Goal: Task Accomplishment & Management: Manage account settings

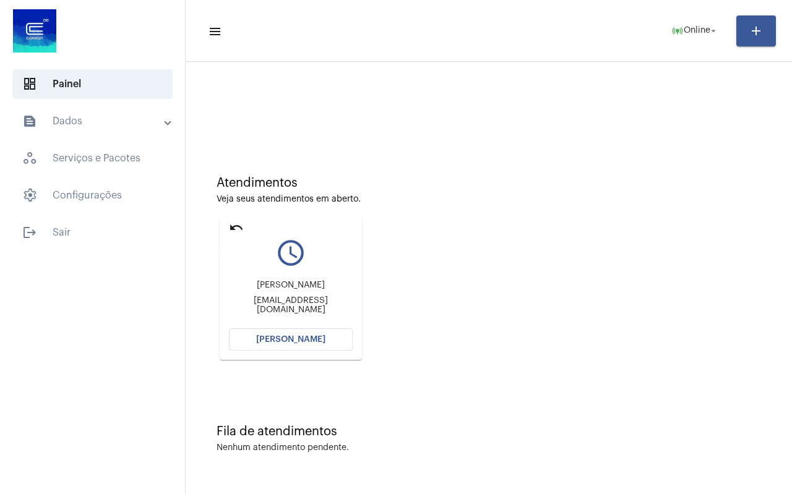
click at [235, 228] on mat-icon "undo" at bounding box center [236, 227] width 15 height 15
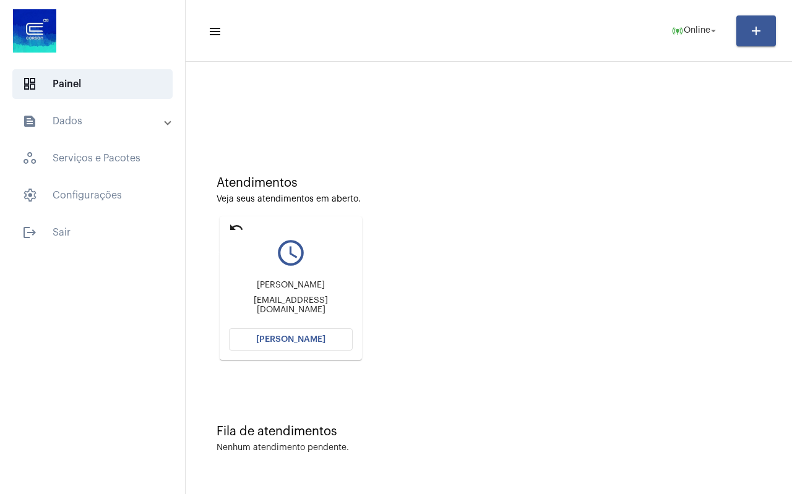
click at [235, 228] on mat-icon "undo" at bounding box center [236, 227] width 15 height 15
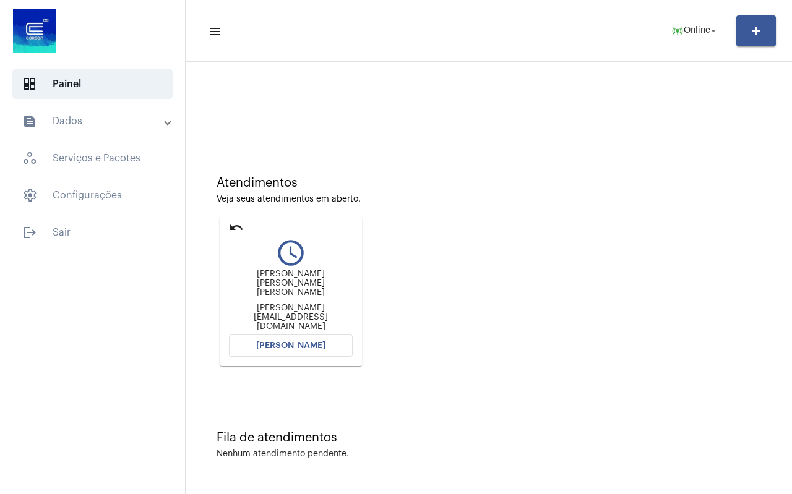
click at [235, 228] on mat-icon "undo" at bounding box center [236, 227] width 15 height 15
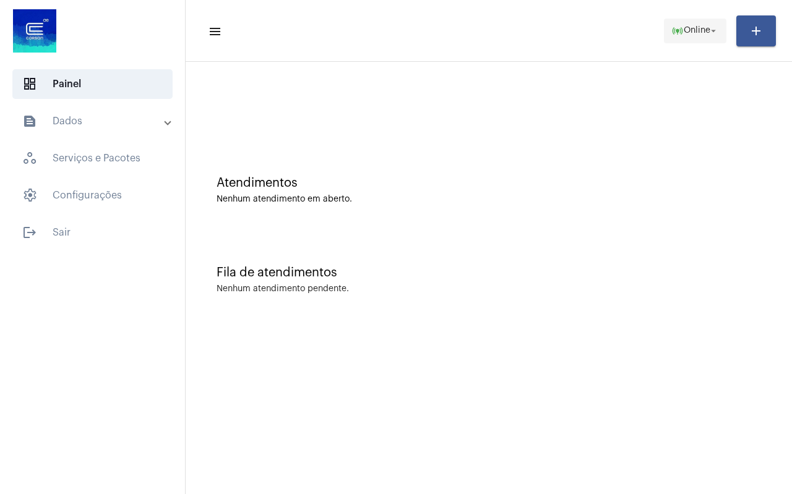
click at [694, 31] on span "Online" at bounding box center [697, 31] width 27 height 9
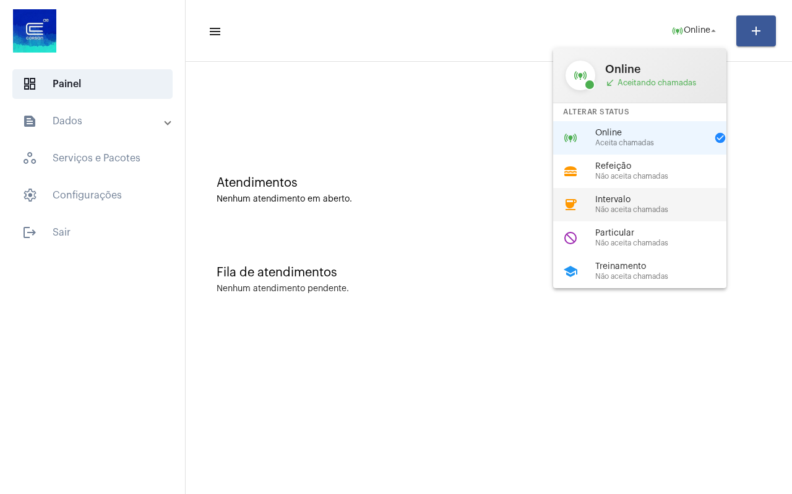
click at [621, 207] on span "Não aceita chamadas" at bounding box center [665, 210] width 141 height 8
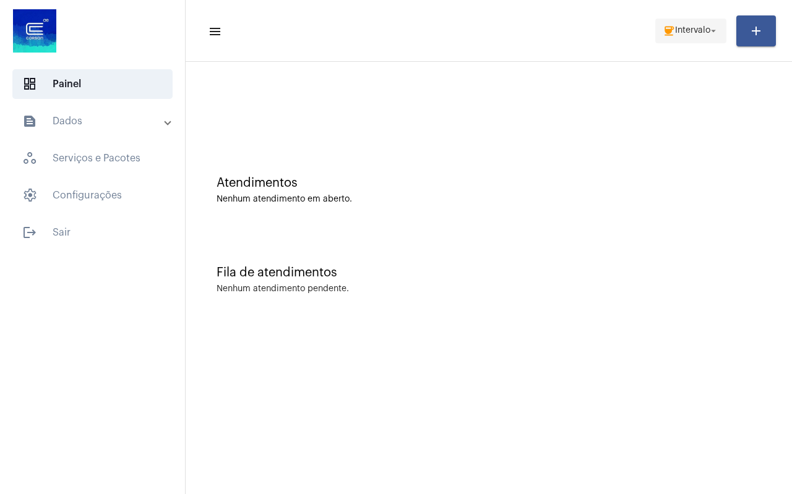
click at [681, 33] on span "Intervalo" at bounding box center [692, 31] width 35 height 9
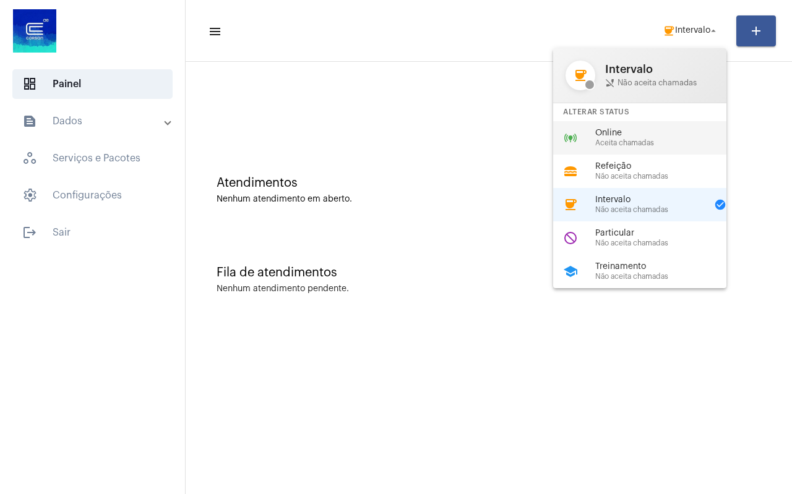
click at [623, 133] on span "Online" at bounding box center [665, 133] width 141 height 9
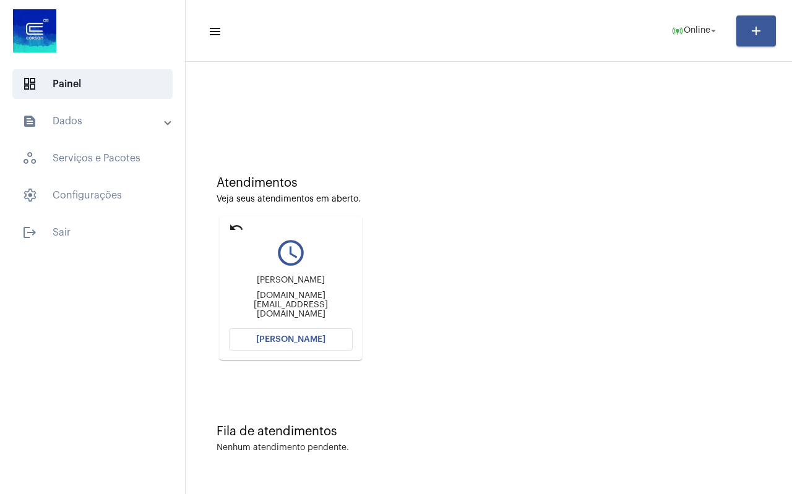
click at [236, 223] on mat-icon "undo" at bounding box center [236, 227] width 15 height 15
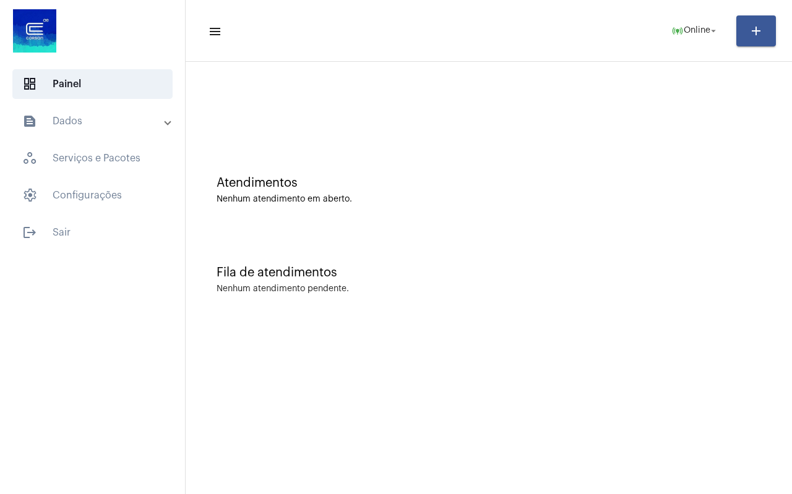
click at [233, 230] on div "Fila de atendimentos Nenhum atendimento pendente." at bounding box center [489, 274] width 594 height 90
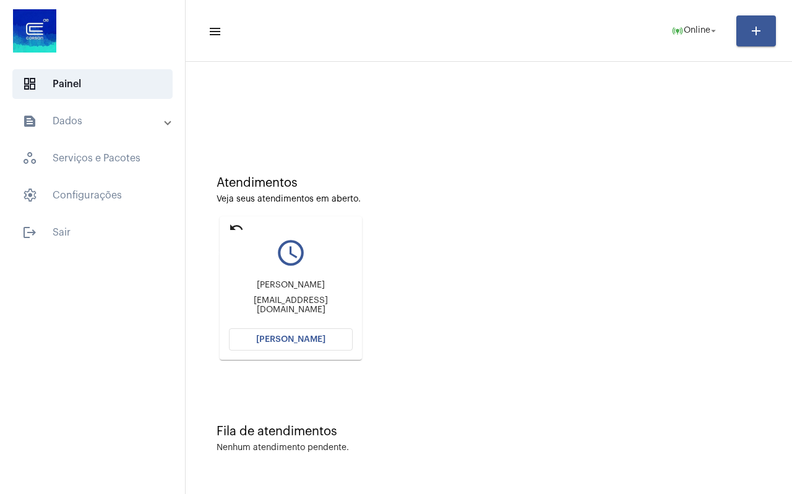
click at [233, 230] on mat-icon "undo" at bounding box center [236, 227] width 15 height 15
click at [233, 228] on mat-icon "undo" at bounding box center [236, 227] width 15 height 15
click at [233, 226] on mat-icon "undo" at bounding box center [236, 227] width 15 height 15
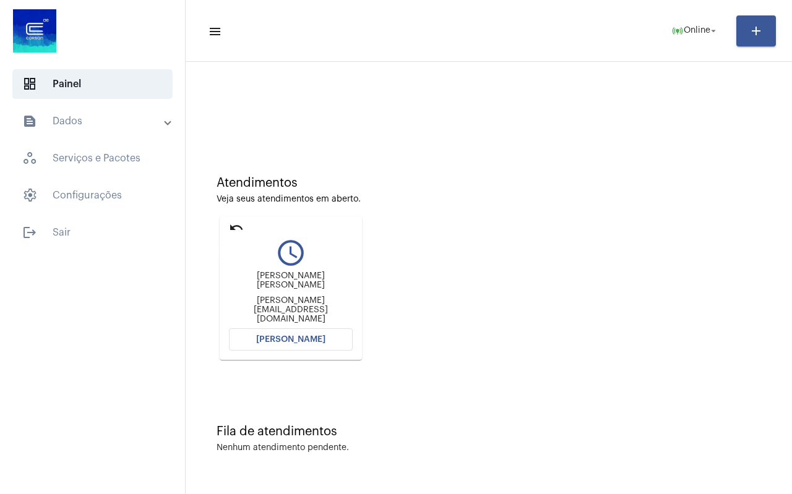
click at [233, 226] on mat-icon "undo" at bounding box center [236, 227] width 15 height 15
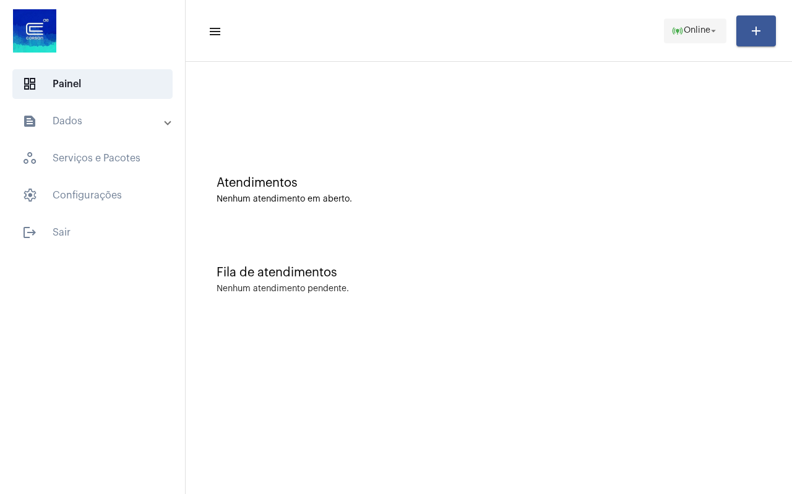
click at [691, 27] on span "Online" at bounding box center [697, 31] width 27 height 9
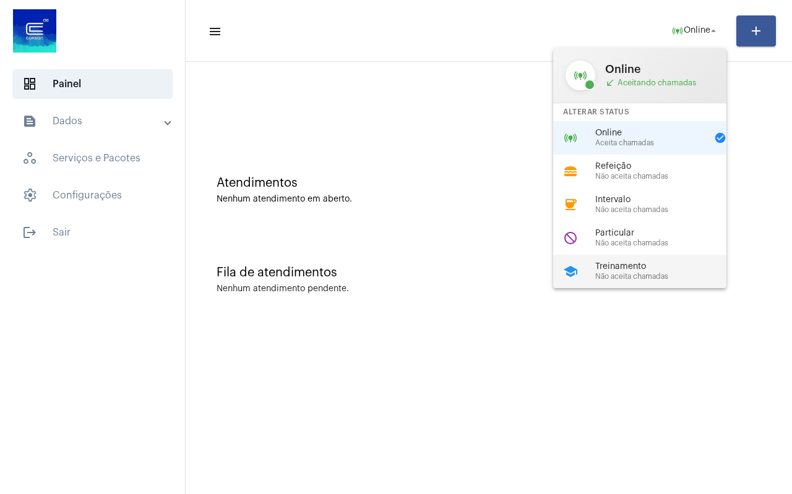
click at [649, 270] on span "Treinamento" at bounding box center [665, 266] width 141 height 9
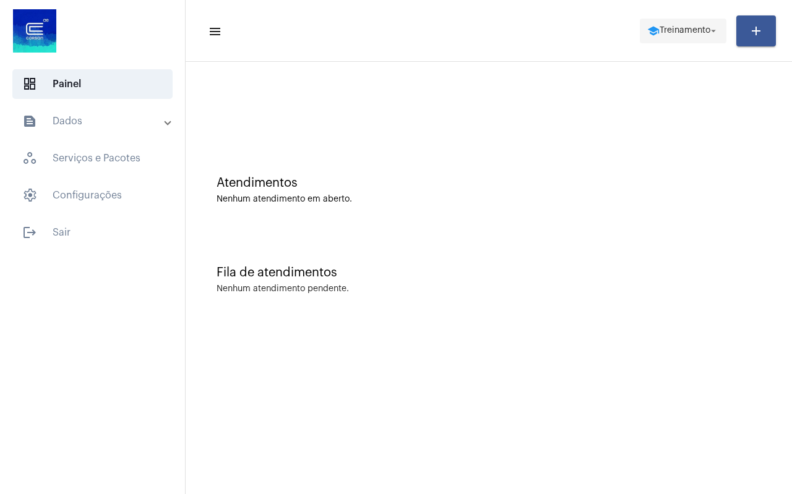
click at [682, 38] on span "school Treinamento arrow_drop_down" at bounding box center [683, 30] width 72 height 22
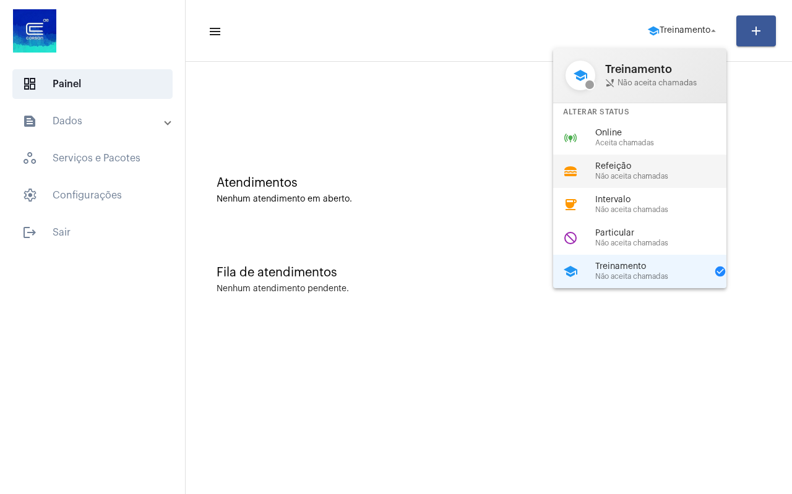
click at [667, 159] on div "lunch_dining Refeição Não aceita chamadas" at bounding box center [649, 171] width 193 height 33
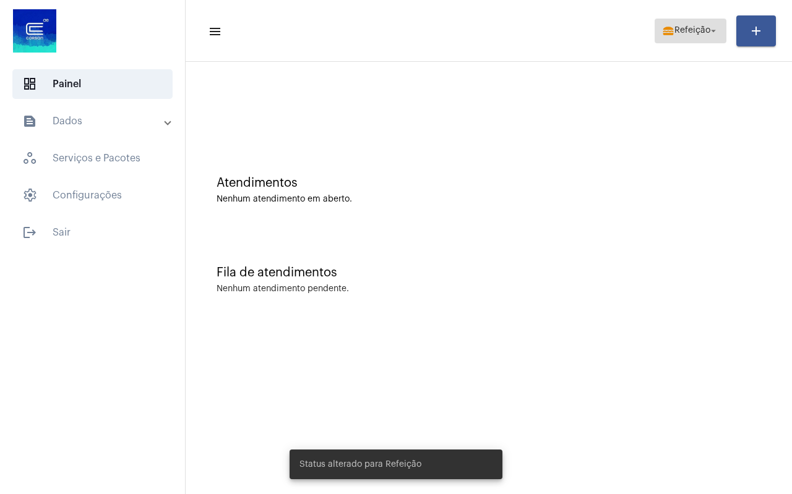
click at [678, 29] on span "Refeição" at bounding box center [692, 31] width 36 height 9
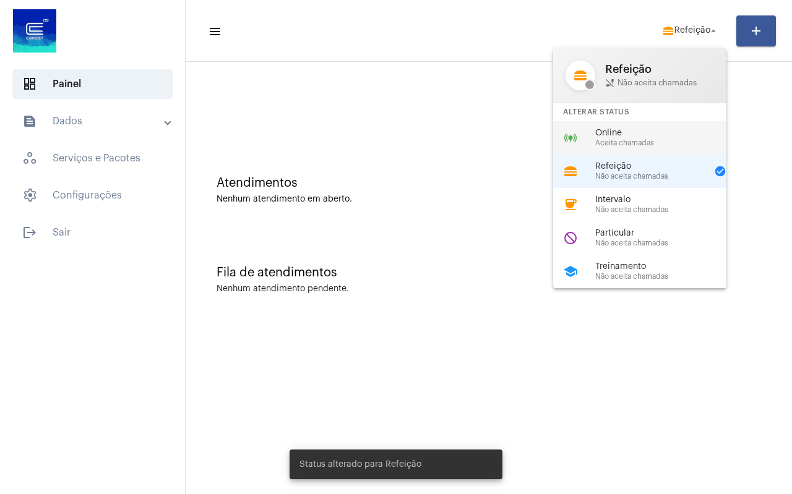
click at [676, 127] on div "online_prediction Online Aceita chamadas" at bounding box center [649, 137] width 193 height 33
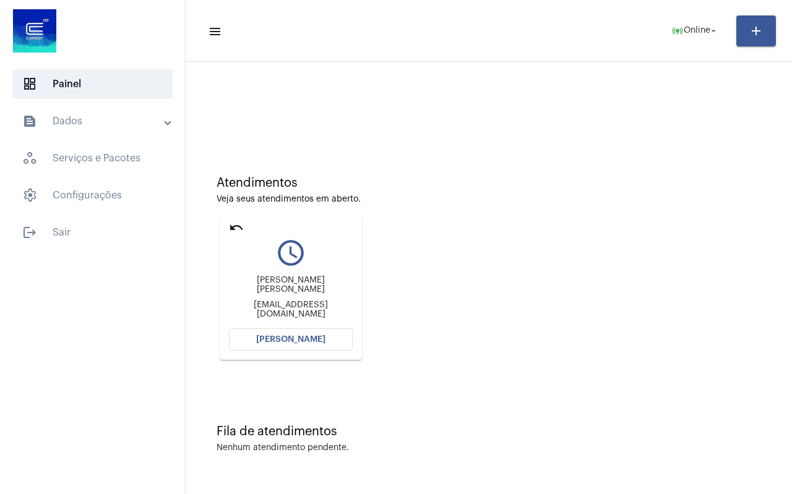
click at [231, 230] on mat-icon "undo" at bounding box center [236, 227] width 15 height 15
click at [234, 225] on mat-icon "undo" at bounding box center [236, 227] width 15 height 15
click at [236, 230] on mat-icon "undo" at bounding box center [236, 227] width 15 height 15
click at [233, 226] on mat-icon "undo" at bounding box center [236, 227] width 15 height 15
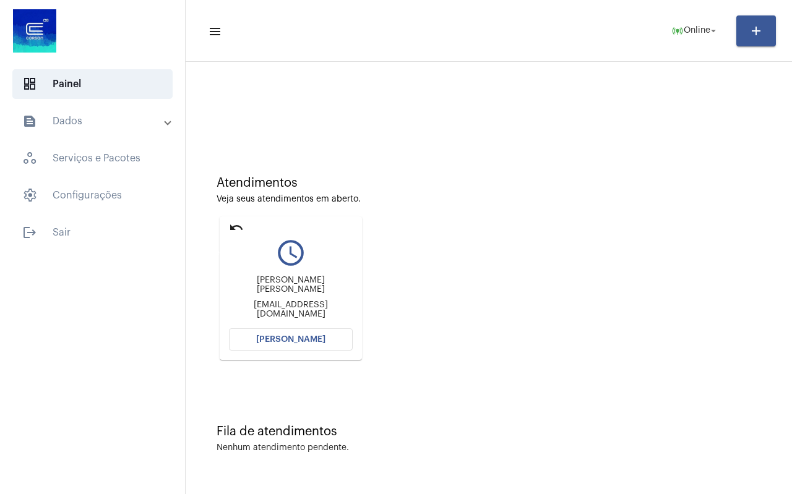
click at [233, 226] on mat-icon "undo" at bounding box center [236, 227] width 15 height 15
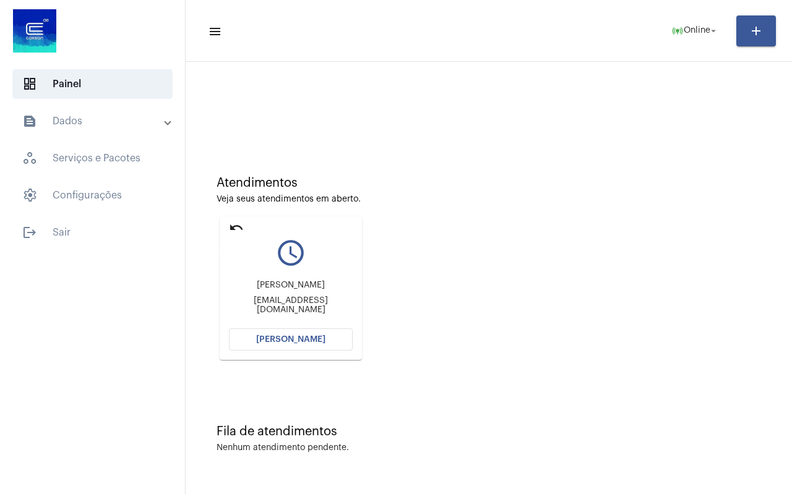
click at [233, 226] on mat-icon "undo" at bounding box center [236, 227] width 15 height 15
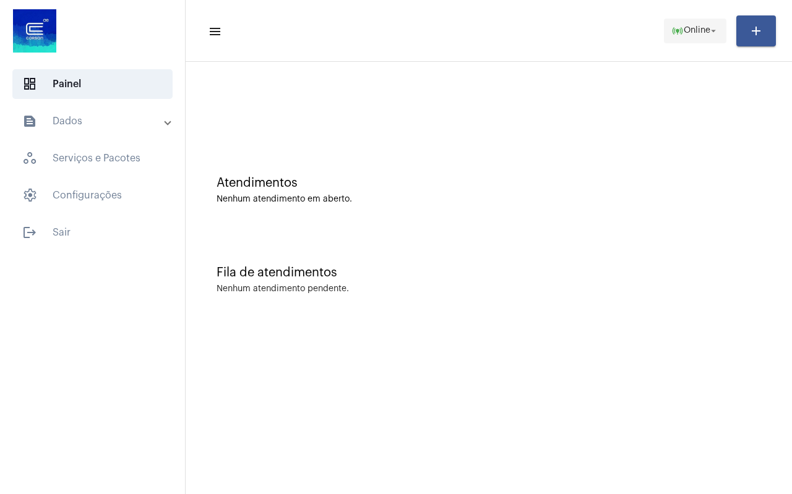
click at [692, 30] on span "Online" at bounding box center [697, 31] width 27 height 9
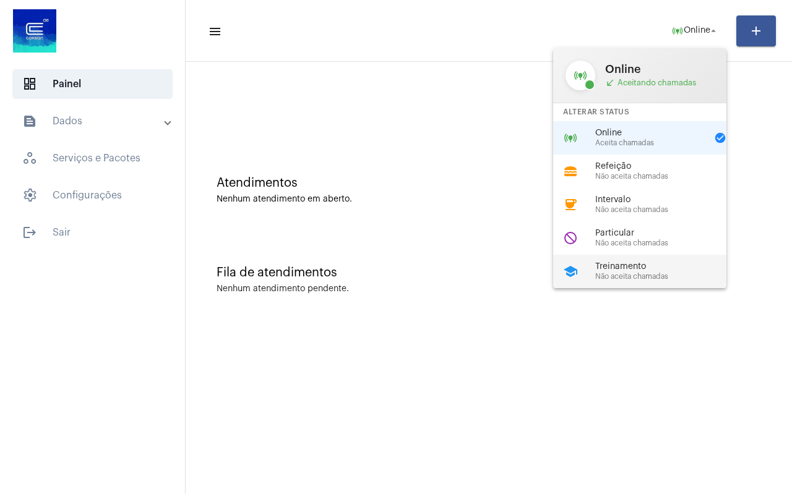
click at [606, 258] on div "school Treinamento Não aceita chamadas" at bounding box center [649, 271] width 193 height 33
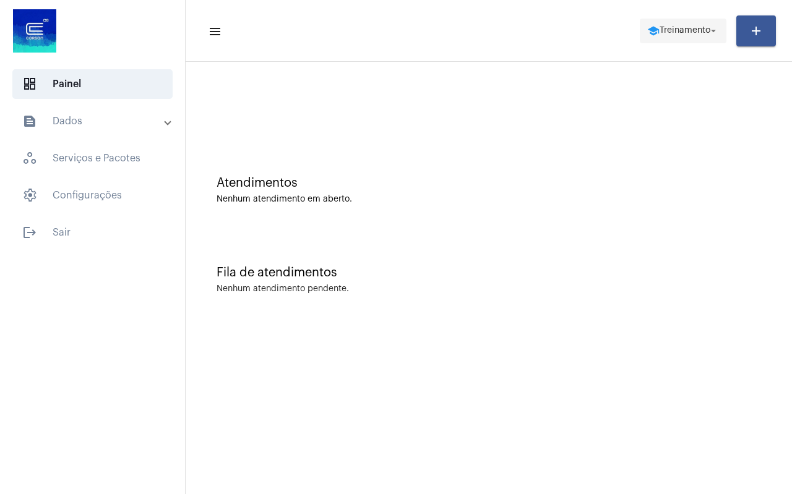
click at [668, 32] on span "Treinamento" at bounding box center [685, 31] width 51 height 9
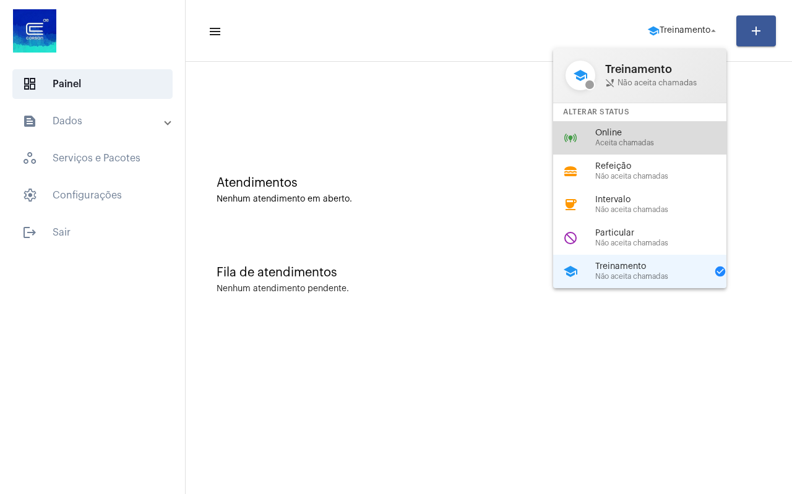
click at [646, 136] on span "Online" at bounding box center [665, 133] width 141 height 9
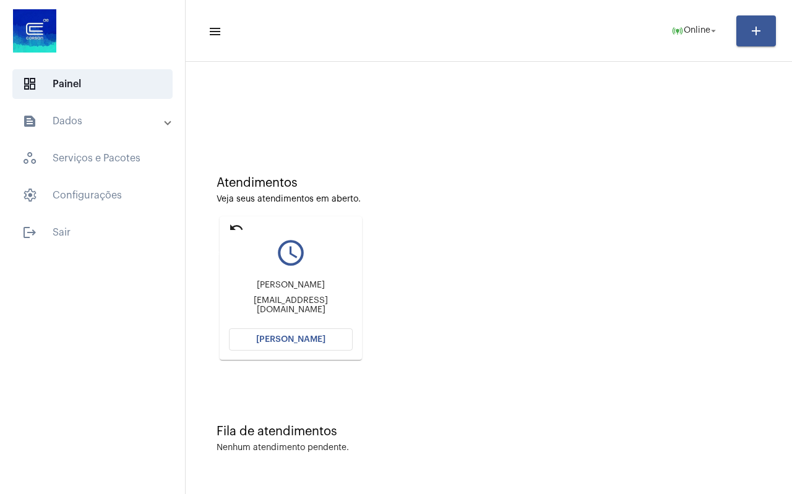
click at [233, 226] on mat-icon "undo" at bounding box center [236, 227] width 15 height 15
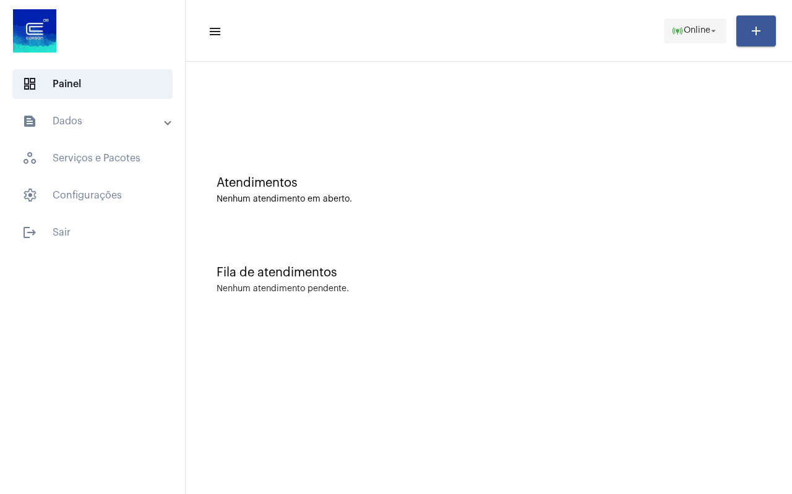
click at [696, 37] on span "online_prediction Online arrow_drop_down" at bounding box center [695, 30] width 48 height 22
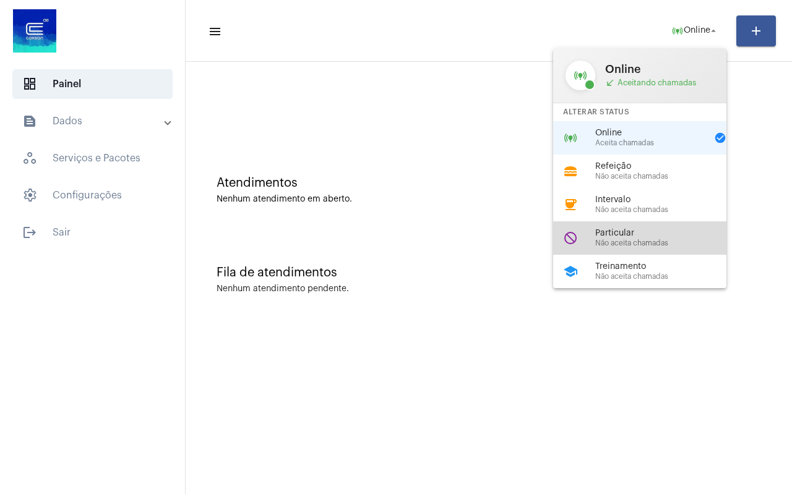
click at [647, 236] on span "Particular" at bounding box center [665, 233] width 141 height 9
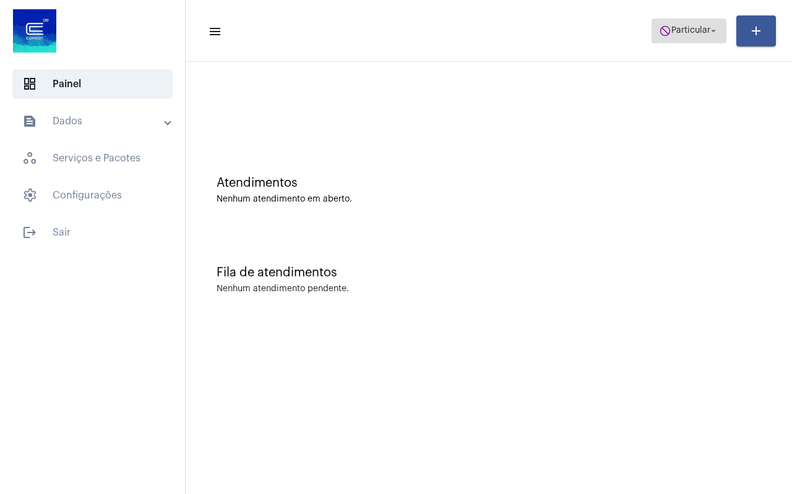
click at [687, 32] on span "Particular" at bounding box center [690, 31] width 39 height 9
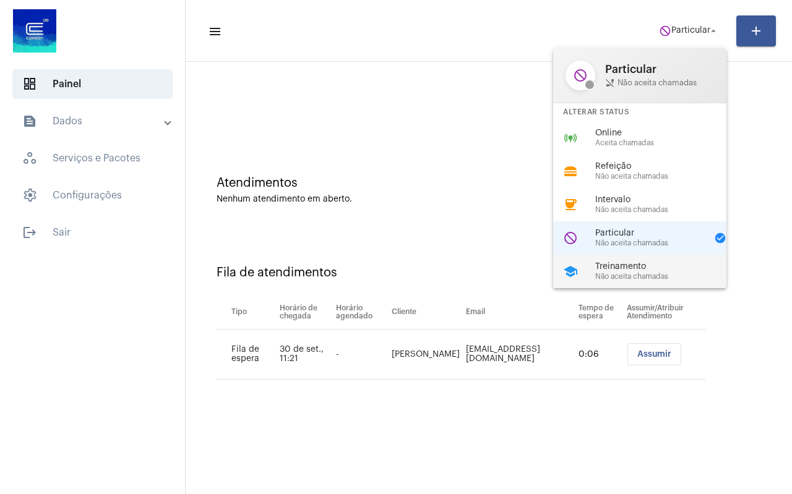
click at [631, 278] on span "Não aceita chamadas" at bounding box center [665, 277] width 141 height 8
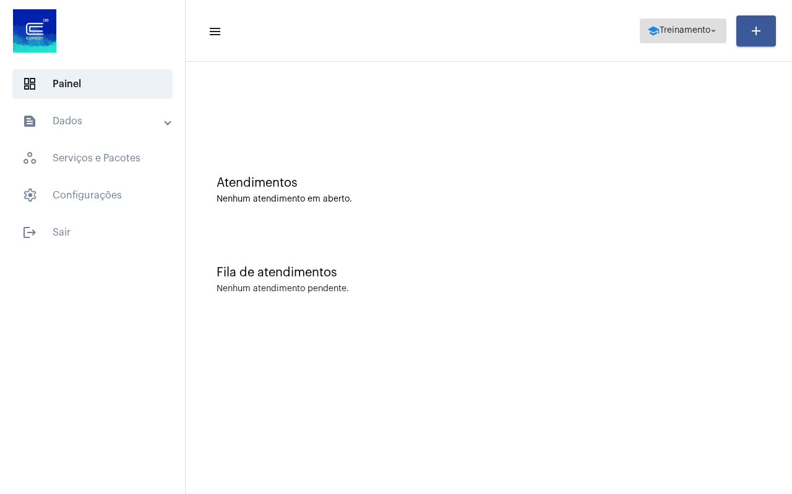
click at [681, 34] on span "Treinamento" at bounding box center [685, 31] width 51 height 9
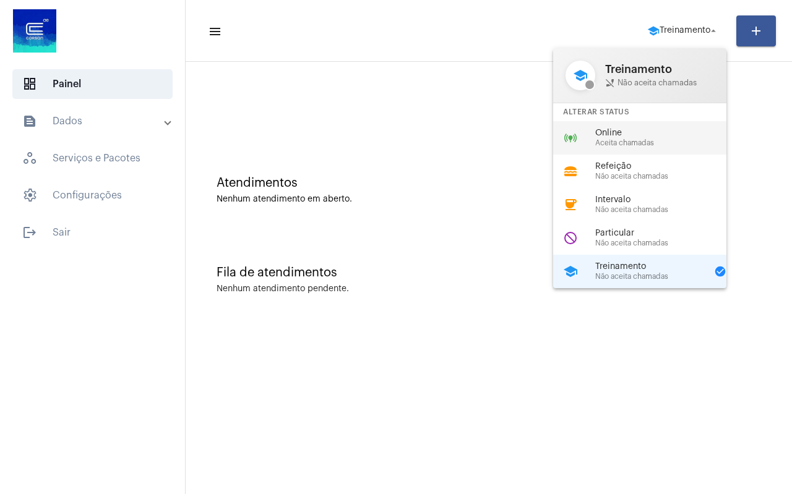
click at [644, 127] on div "online_prediction Online Aceita chamadas" at bounding box center [649, 137] width 193 height 33
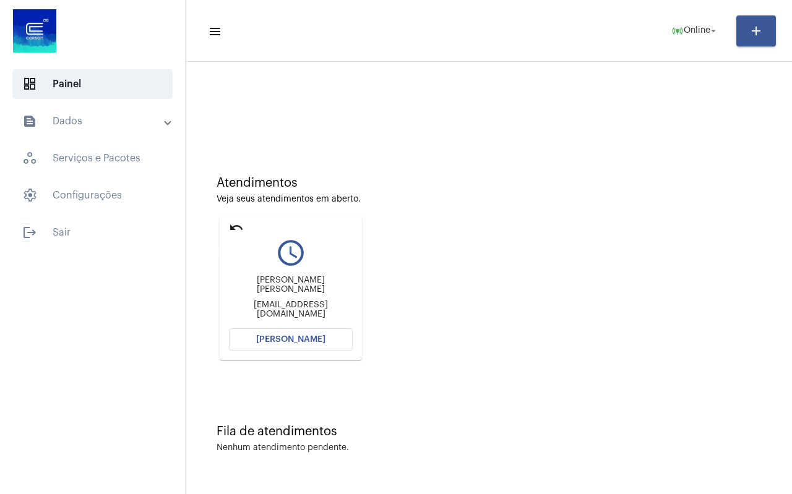
click at [230, 227] on mat-icon "undo" at bounding box center [236, 227] width 15 height 15
